Goal: Book appointment/travel/reservation

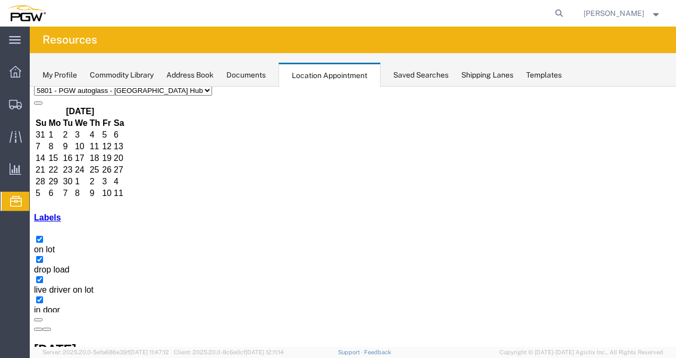
scroll to position [53, 0]
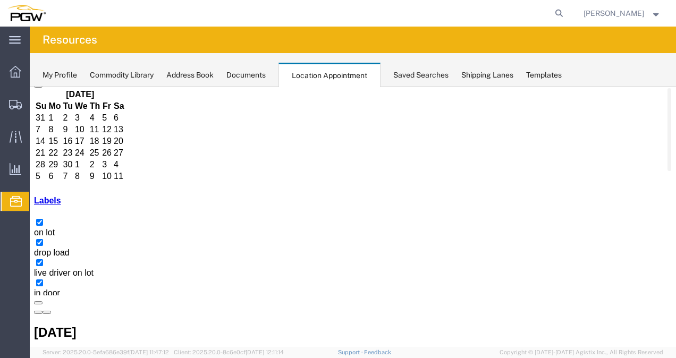
copy h3 "OOCU9231589"
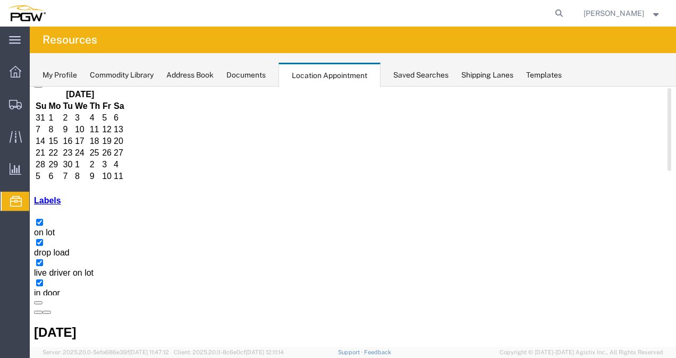
copy h3 "OOCU9231589"
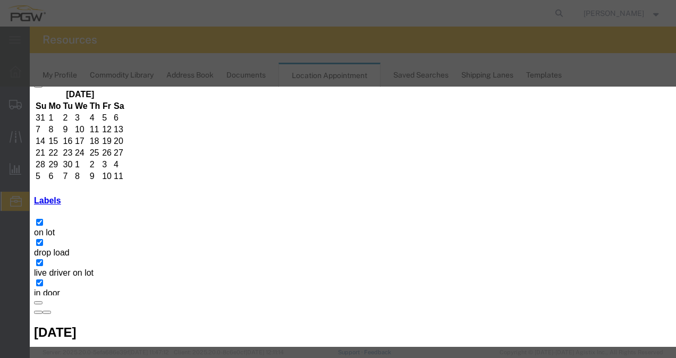
select select "1"
select select
type input "1:00 pm"
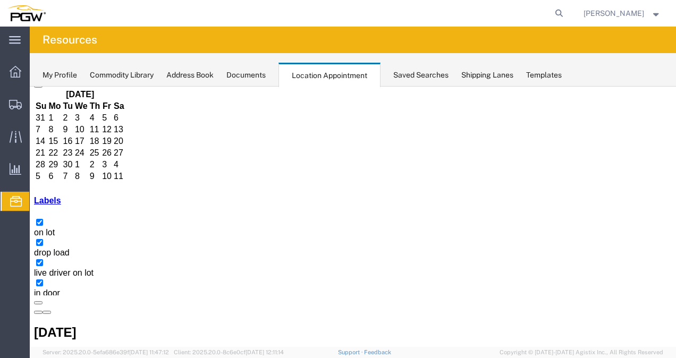
scroll to position [3, 0]
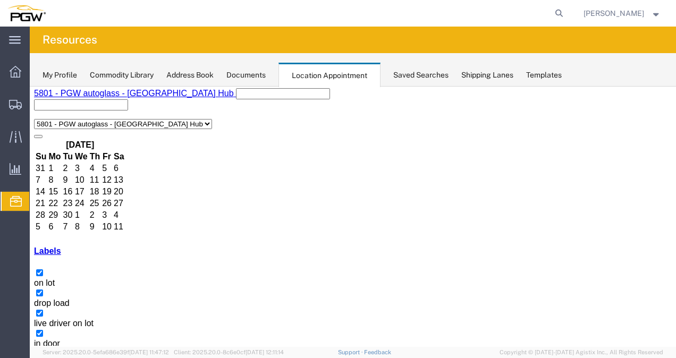
select select "1"
select select
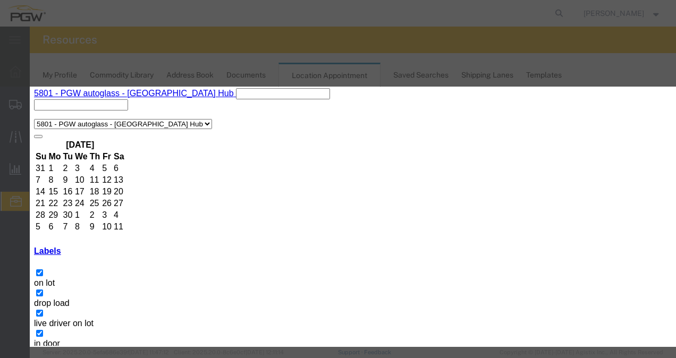
type input "Carlex"
type input "8:00 AM"
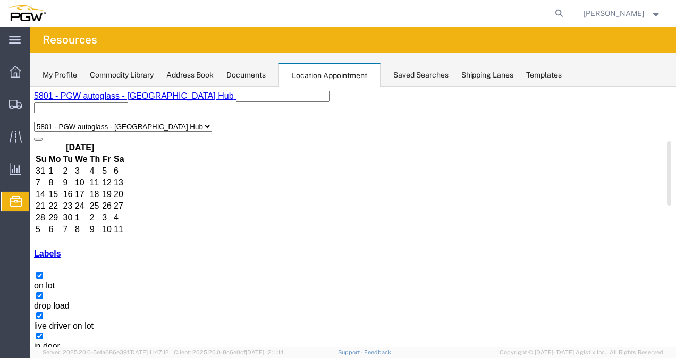
scroll to position [0, 0]
copy h3 "OOCU8471522"
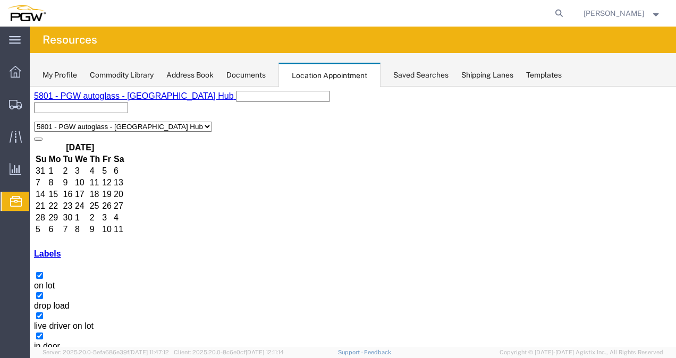
copy h3 "OOCU8471522"
